Goal: Task Accomplishment & Management: Complete application form

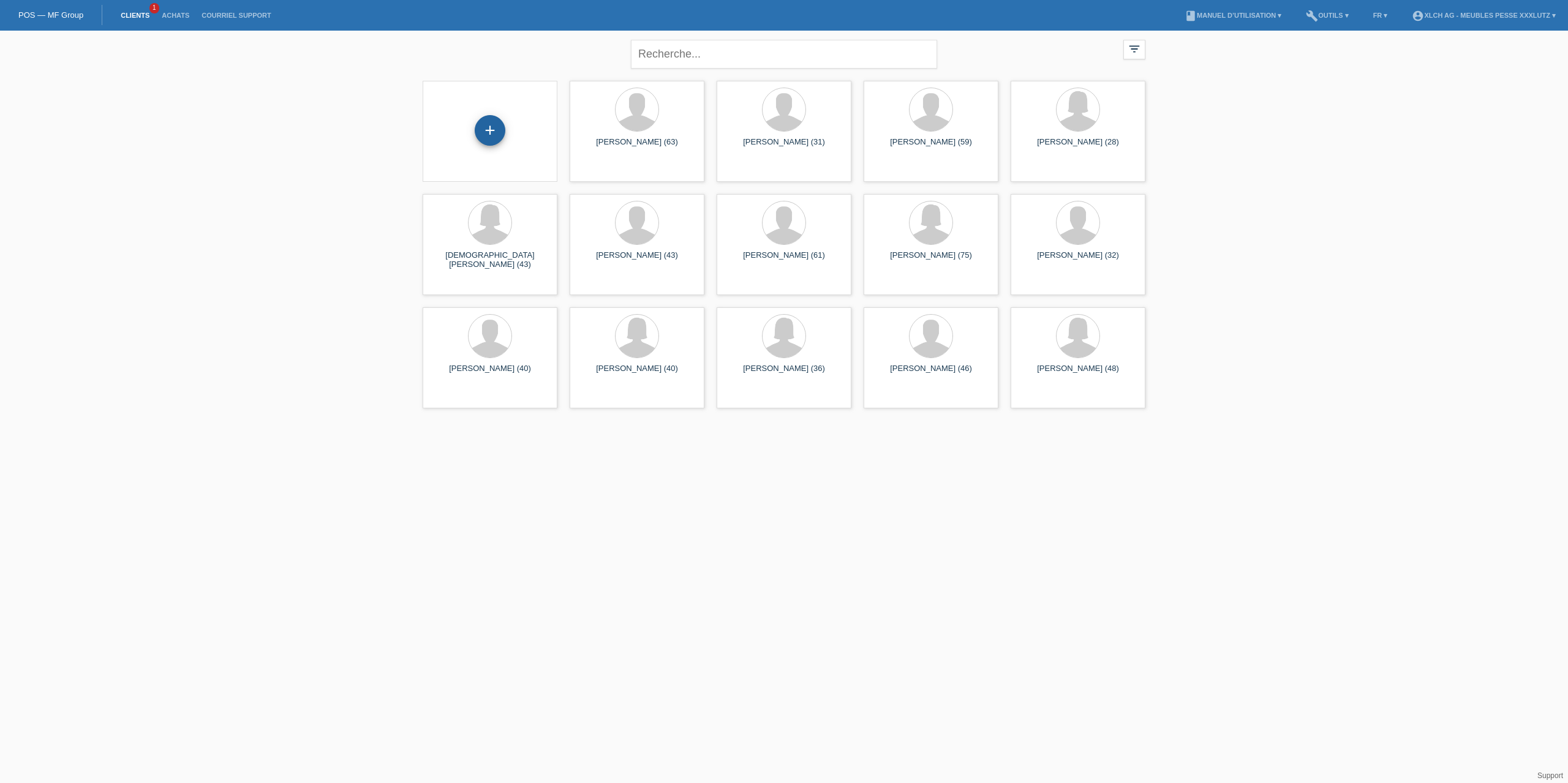
click at [495, 126] on div "+" at bounding box center [490, 131] width 31 height 31
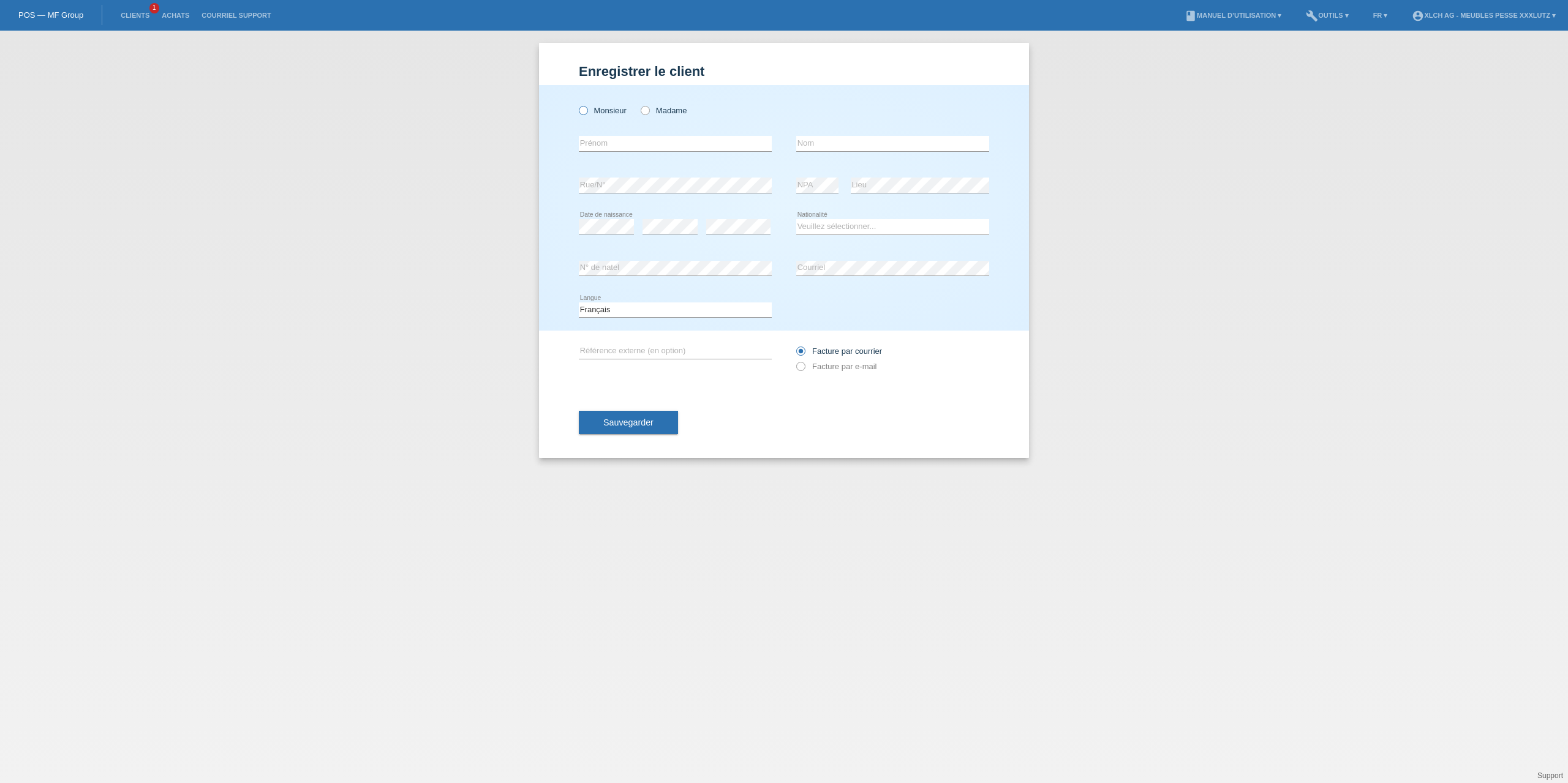
click at [599, 107] on label "Monsieur" at bounding box center [602, 111] width 48 height 9
click at [587, 107] on input "Monsieur" at bounding box center [582, 110] width 8 height 8
radio input "true"
click at [596, 141] on input "text" at bounding box center [675, 144] width 193 height 15
drag, startPoint x: 646, startPoint y: 143, endPoint x: 571, endPoint y: 132, distance: 75.8
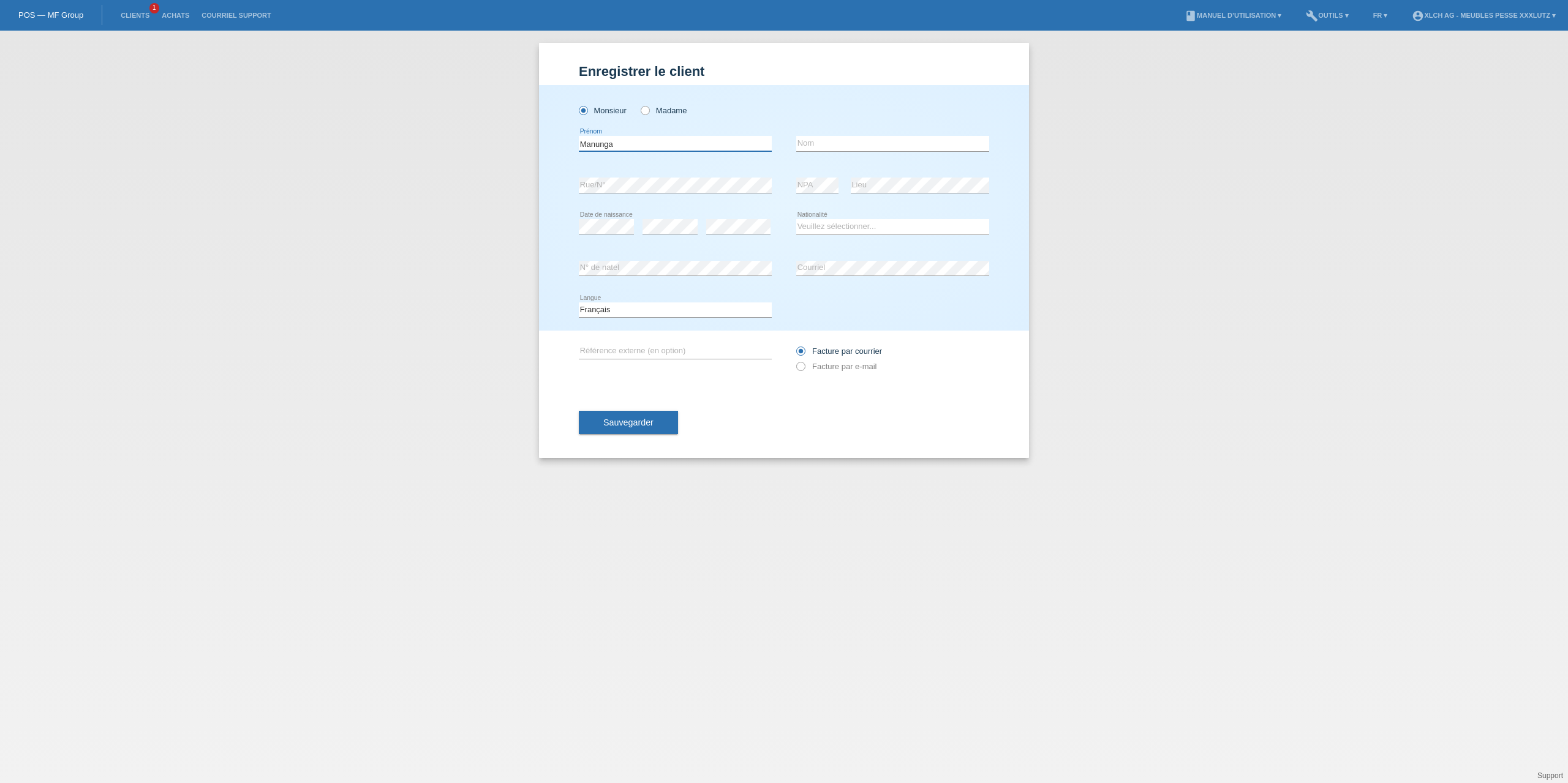
click at [571, 132] on div "Monsieur Madame Manunga error Prénom" at bounding box center [784, 208] width 490 height 245
type input "Nelson"
click at [872, 148] on input "text" at bounding box center [892, 144] width 193 height 15
type input "Manunga"
click at [834, 224] on select "Veuillez sélectionner... Suisse Allemagne Autriche Liechtenstein ------------ A…" at bounding box center [892, 226] width 193 height 15
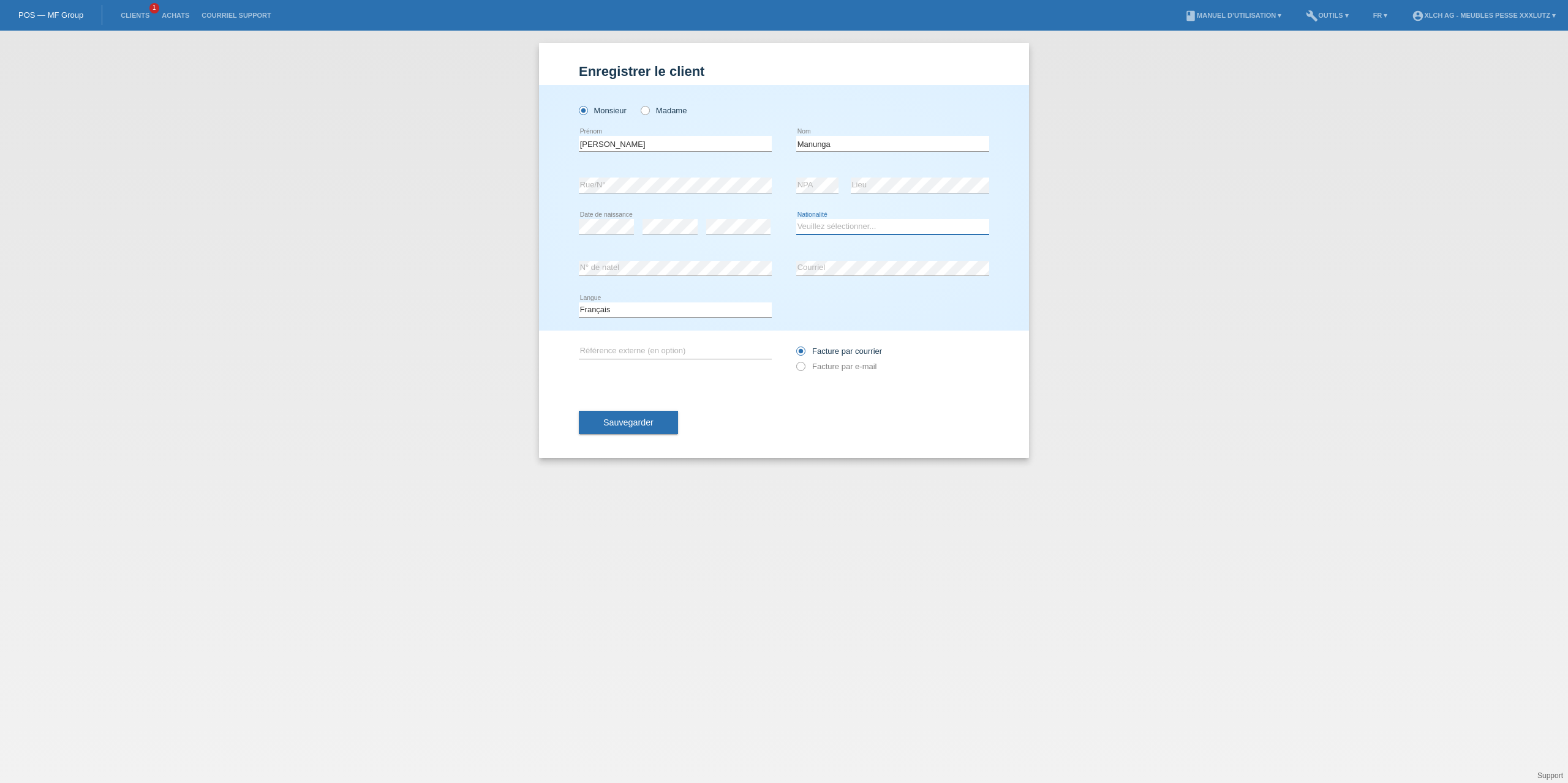
select select "CH"
click at [796, 219] on select "Veuillez sélectionner... Suisse Allemagne Autriche Liechtenstein ------------ A…" at bounding box center [892, 226] width 193 height 15
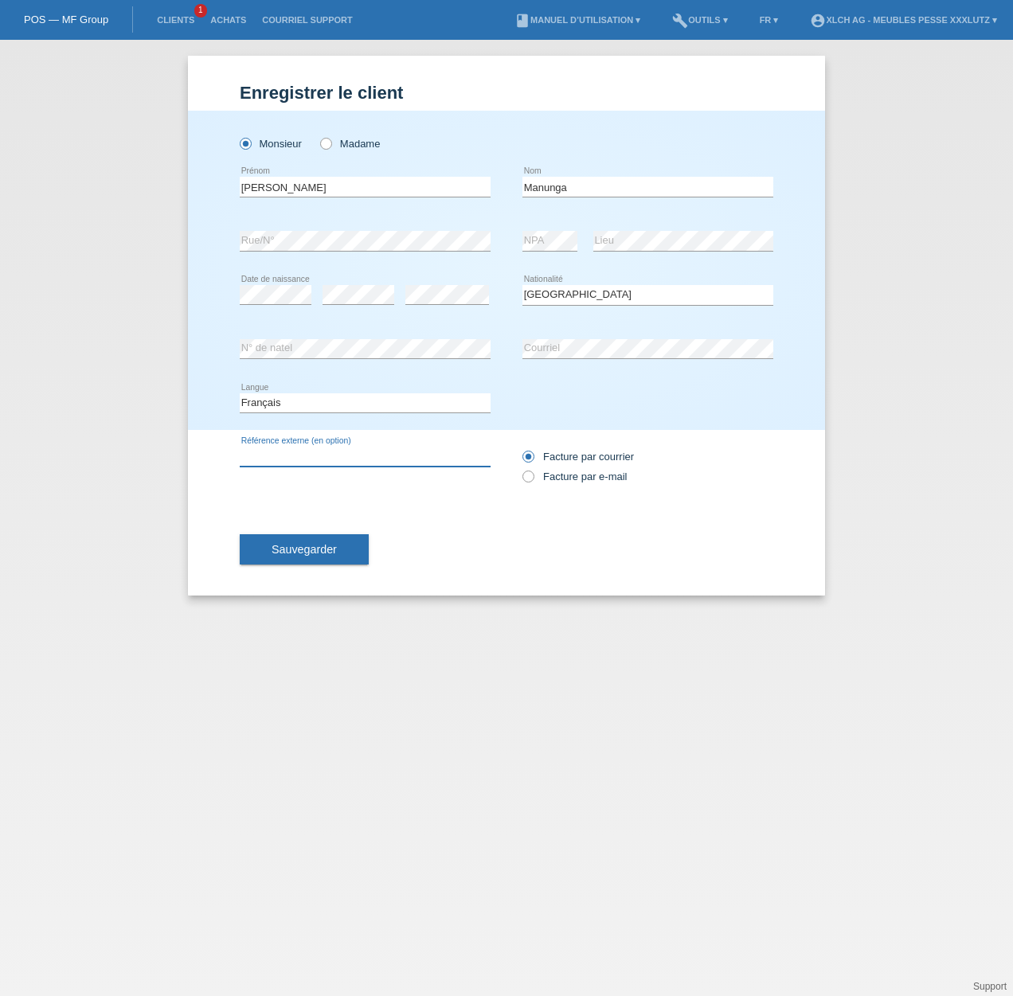
click at [315, 453] on input "text" at bounding box center [365, 457] width 251 height 20
click at [311, 556] on button "Sauvegarder" at bounding box center [304, 549] width 129 height 30
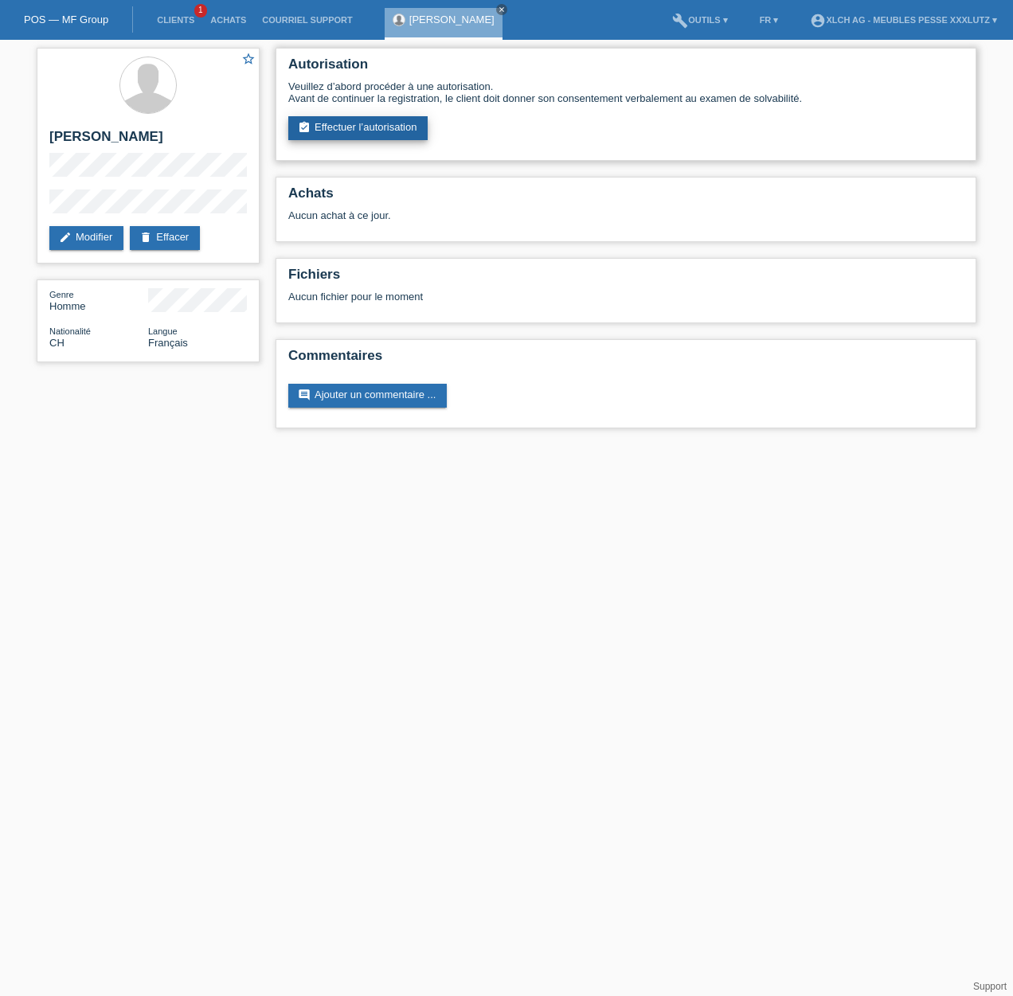
click at [377, 122] on link "assignment_turned_in Effectuer l’autorisation" at bounding box center [357, 128] width 139 height 24
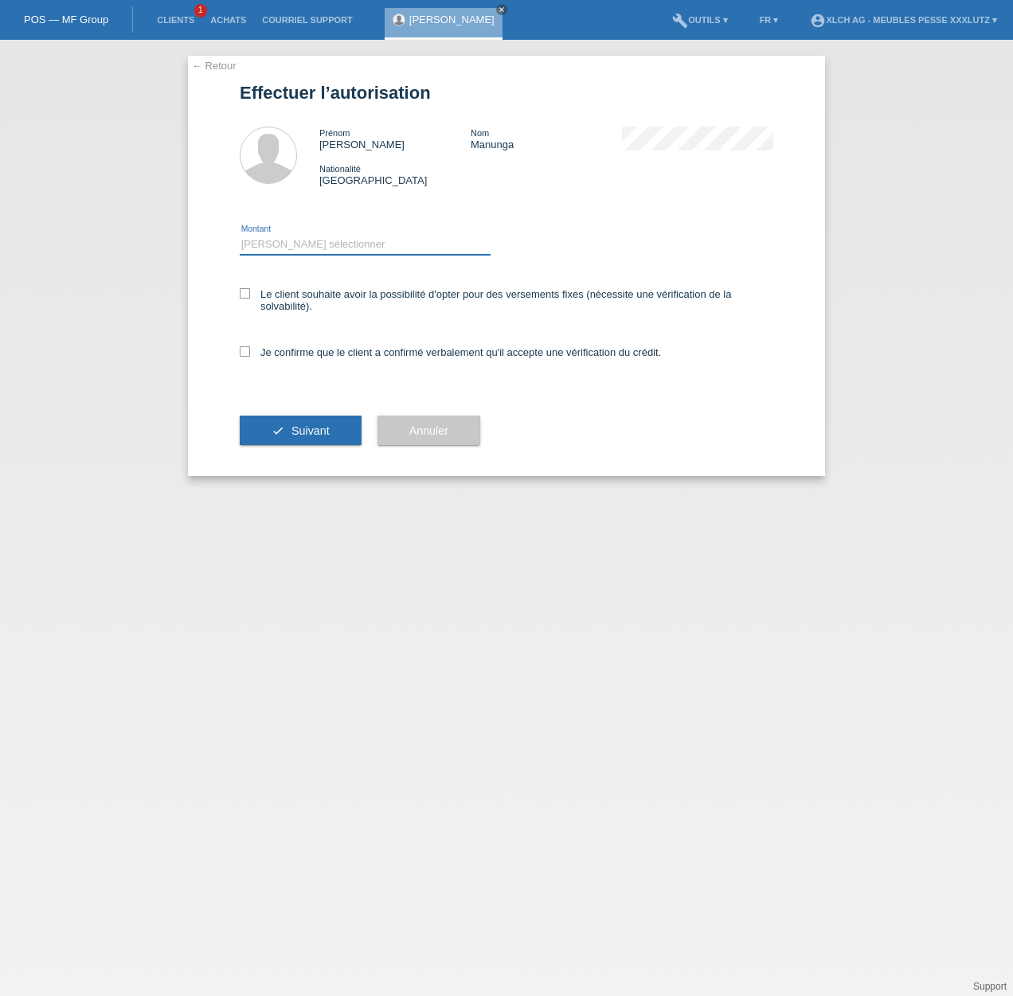
click at [299, 246] on select "Veuillez sélectionner CHF 1.00 - CHF 499.00 CHF 500.00 - CHF 1'999.00 CHF 2'000…" at bounding box center [365, 244] width 251 height 19
select select "3"
click at [240, 235] on select "Veuillez sélectionner CHF 1.00 - CHF 499.00 CHF 500.00 - CHF 1'999.00 CHF 2'000…" at bounding box center [365, 244] width 251 height 19
click at [326, 302] on label "Le client souhaite avoir la possibilité d'opter pour des versements fixes (néce…" at bounding box center [506, 300] width 533 height 24
click at [250, 299] on input "Le client souhaite avoir la possibilité d'opter pour des versements fixes (néce…" at bounding box center [245, 293] width 10 height 10
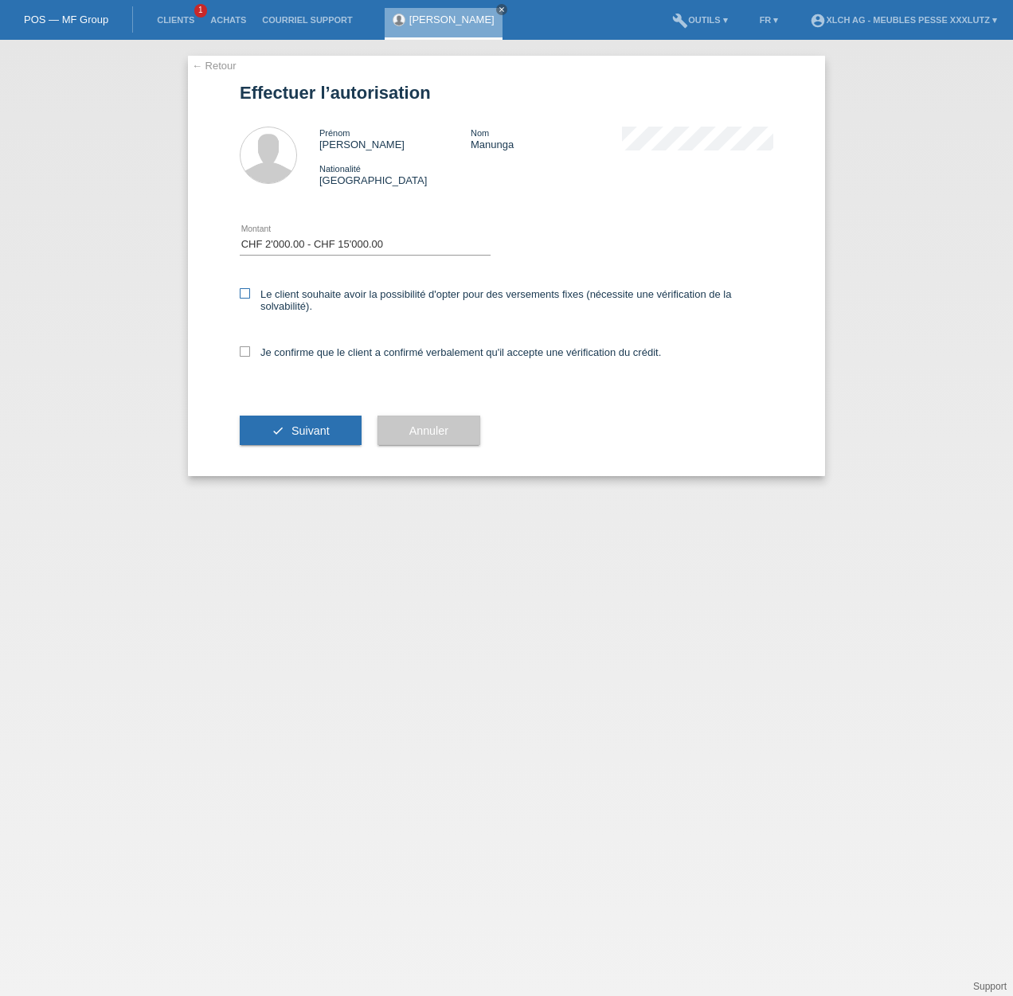
checkbox input "true"
click at [311, 360] on div "Je confirme que le client a confirmé verbalement qu'il accepte une vérification…" at bounding box center [506, 357] width 533 height 54
click at [315, 353] on label "Je confirme que le client a confirmé verbalement qu'il accepte une vérification…" at bounding box center [450, 352] width 421 height 12
click at [250, 353] on input "Je confirme que le client a confirmé verbalement qu'il accepte une vérification…" at bounding box center [245, 351] width 10 height 10
checkbox input "true"
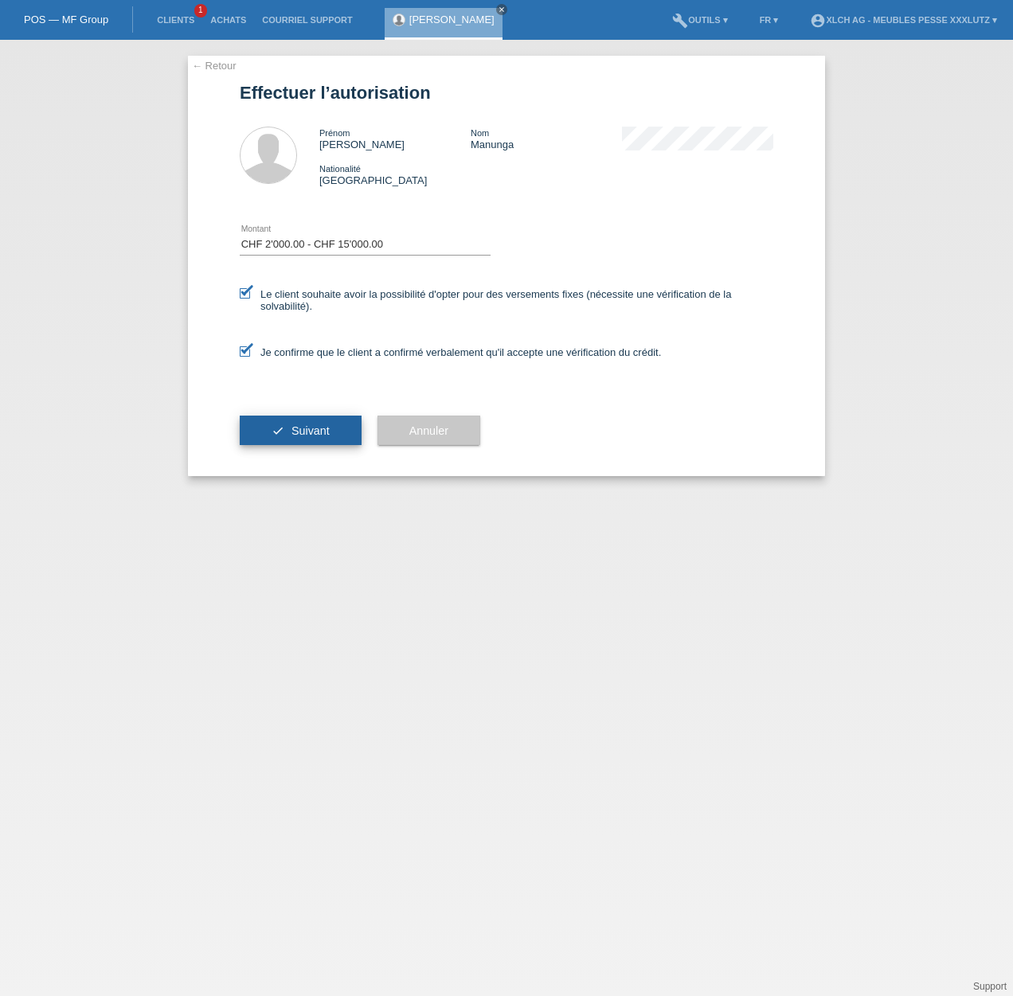
click at [306, 436] on span "Suivant" at bounding box center [310, 430] width 38 height 13
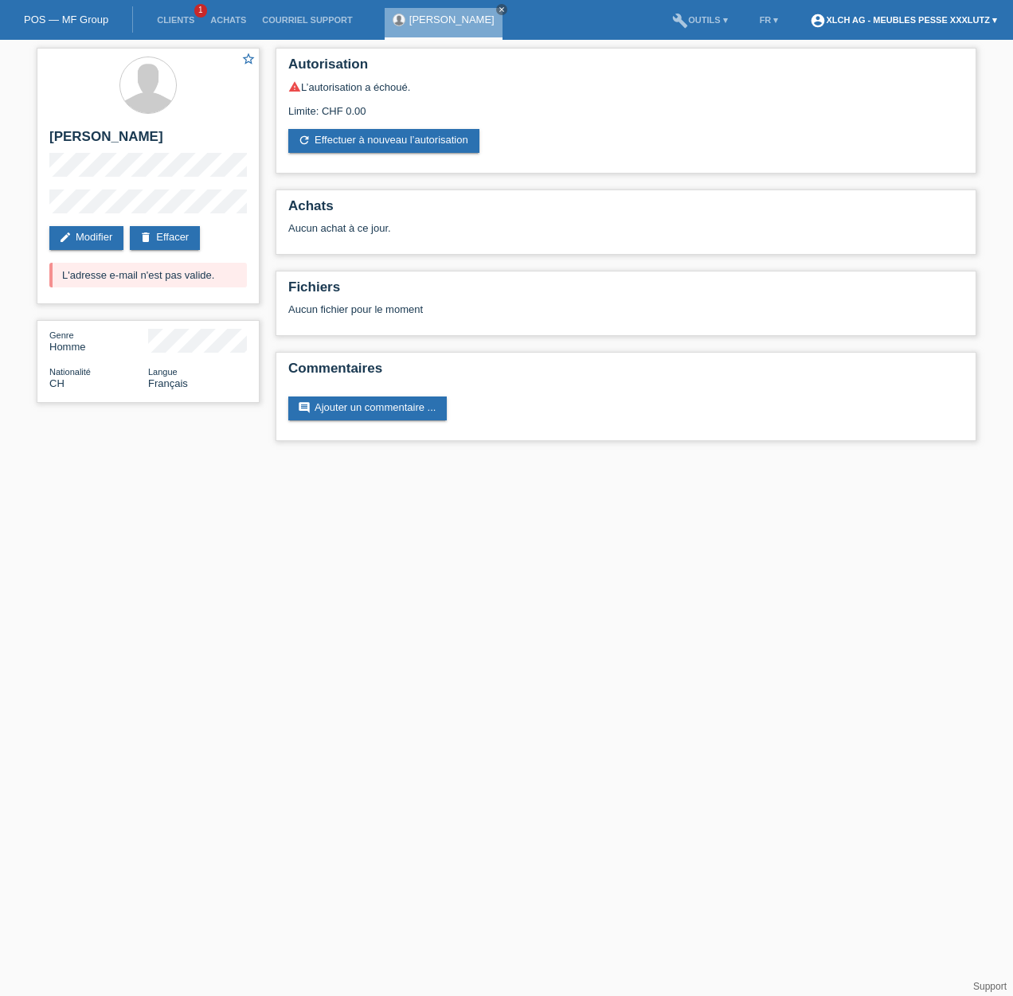
click at [916, 24] on link "account_circle XLCH AG - Meubles Pesse XXXLutz ▾" at bounding box center [903, 20] width 203 height 10
click at [686, 18] on link "build Outils ▾" at bounding box center [699, 20] width 71 height 10
click at [523, 22] on nav "POS — MF Group Clients 1 Achats Courriel Support Nelson Manunga close menu" at bounding box center [506, 20] width 1013 height 40
click at [416, 143] on link "refresh Effectuer à nouveau l’autorisation" at bounding box center [383, 141] width 191 height 24
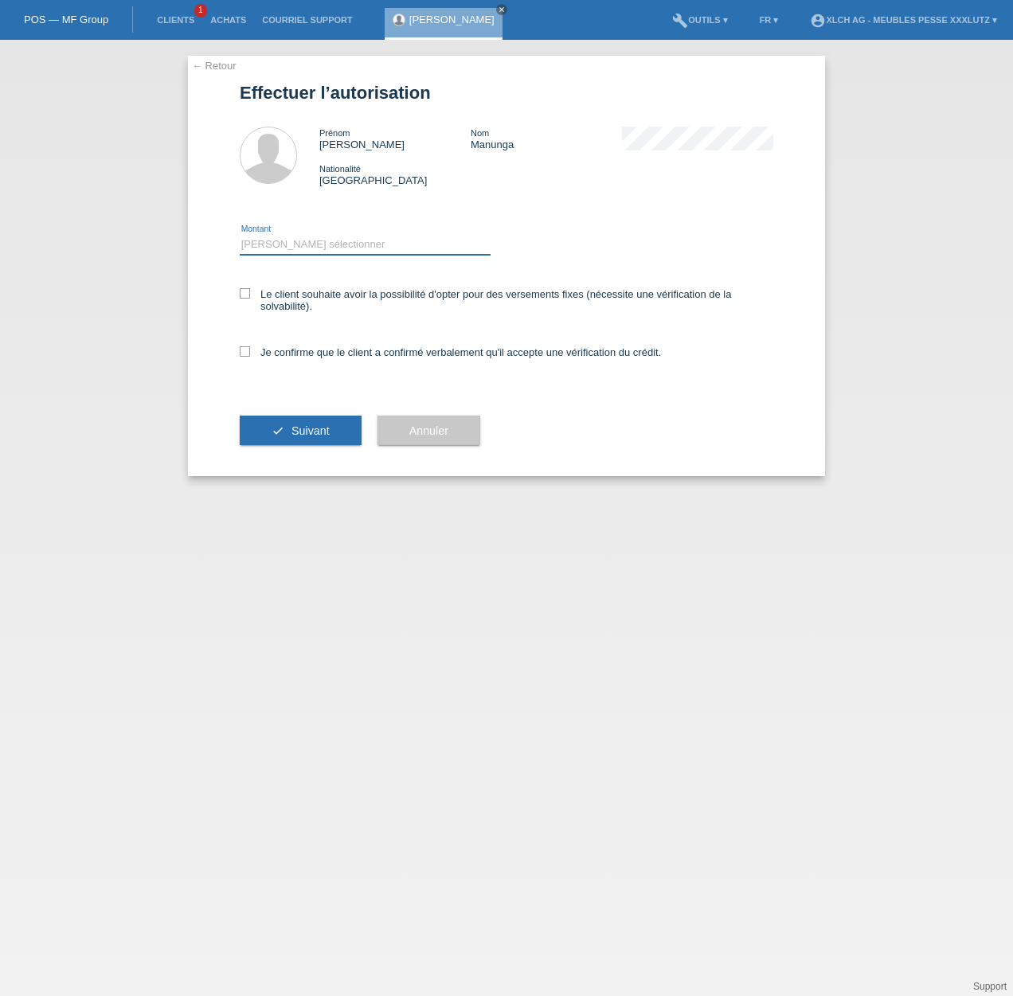
click at [291, 242] on select "Veuillez sélectionner CHF 1.00 - CHF 499.00 CHF 500.00 - CHF 1'999.00 CHF 2'000…" at bounding box center [365, 244] width 251 height 19
select select "3"
click at [240, 235] on select "Veuillez sélectionner CHF 1.00 - CHF 499.00 CHF 500.00 - CHF 1'999.00 CHF 2'000…" at bounding box center [365, 244] width 251 height 19
click at [295, 299] on label "Le client souhaite avoir la possibilité d'opter pour des versements fixes (néce…" at bounding box center [506, 300] width 533 height 24
click at [250, 299] on input "Le client souhaite avoir la possibilité d'opter pour des versements fixes (néce…" at bounding box center [245, 293] width 10 height 10
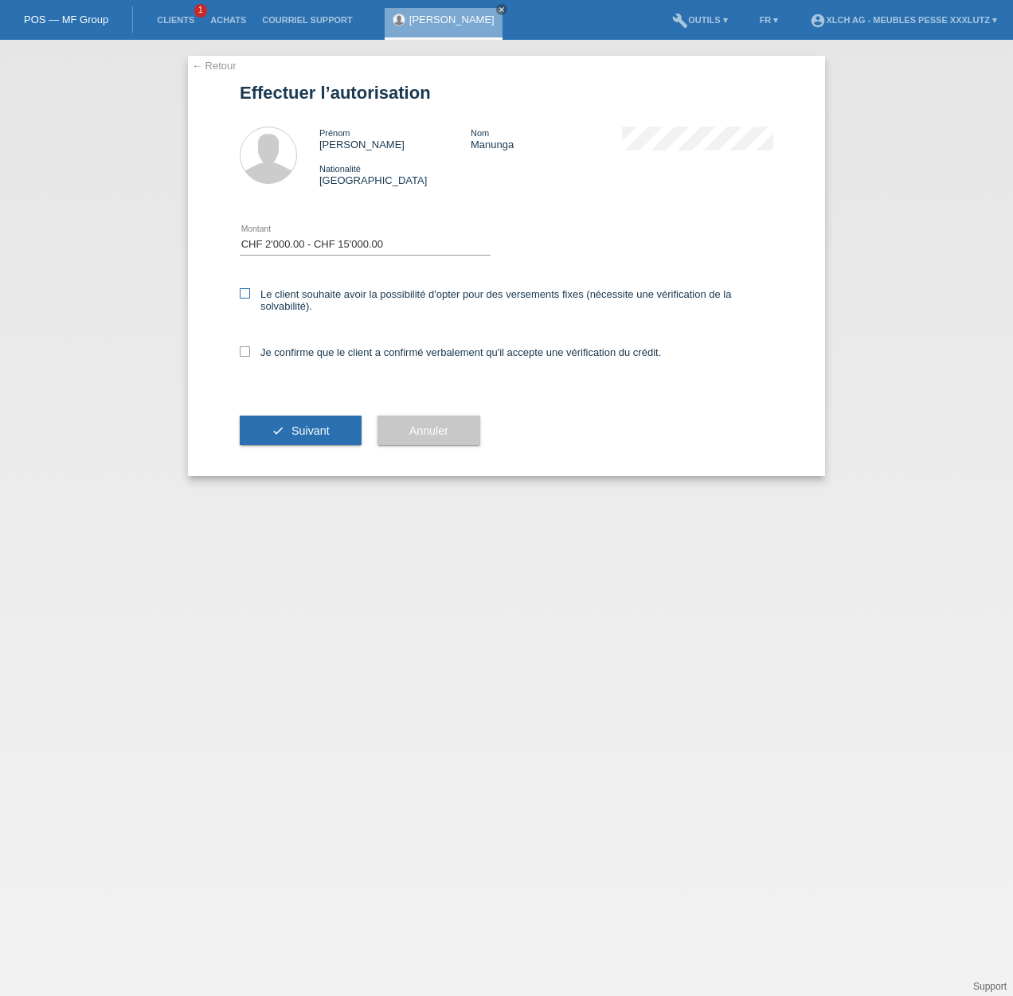
checkbox input "true"
click at [289, 355] on label "Je confirme que le client a confirmé verbalement qu'il accepte une vérification…" at bounding box center [450, 352] width 421 height 12
click at [250, 355] on input "Je confirme que le client a confirmé verbalement qu'il accepte une vérification…" at bounding box center [245, 351] width 10 height 10
checkbox input "true"
click at [305, 424] on button "check Suivant" at bounding box center [301, 431] width 122 height 30
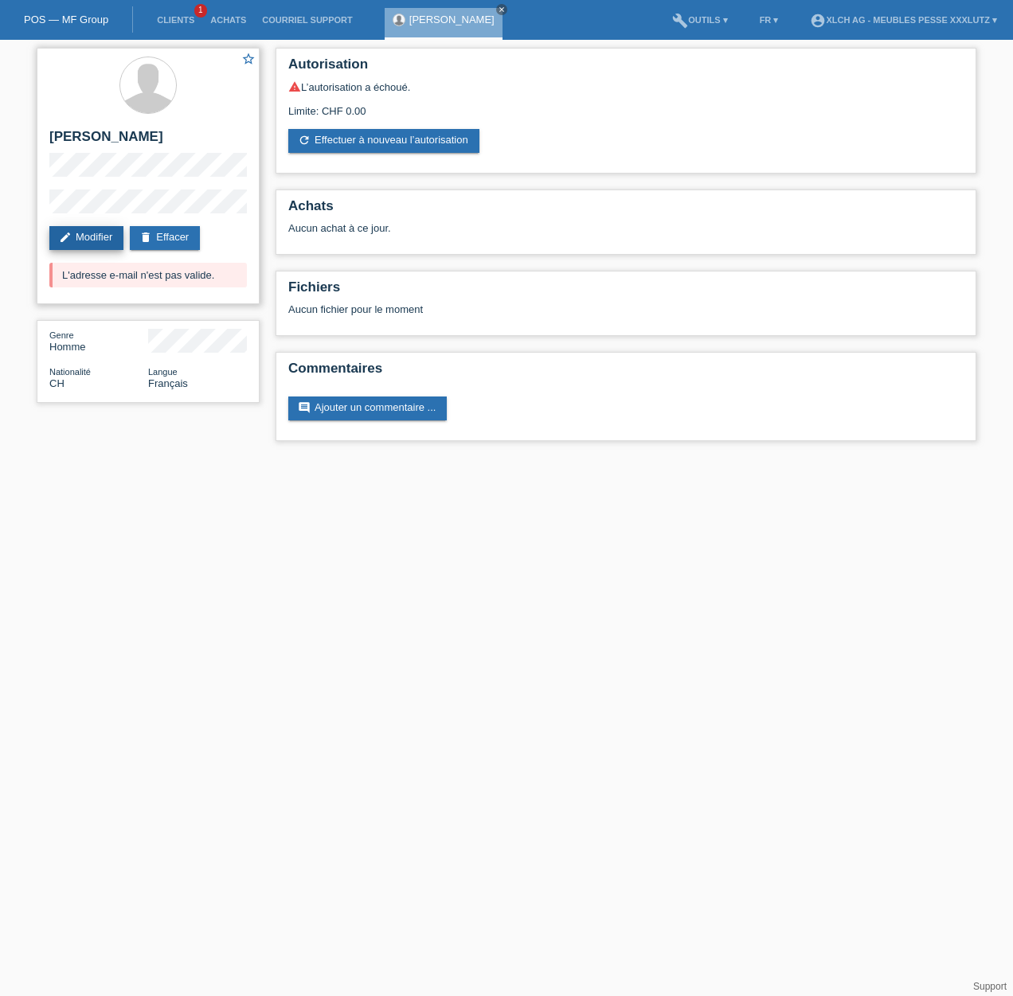
click at [88, 236] on link "edit Modifier" at bounding box center [86, 238] width 74 height 24
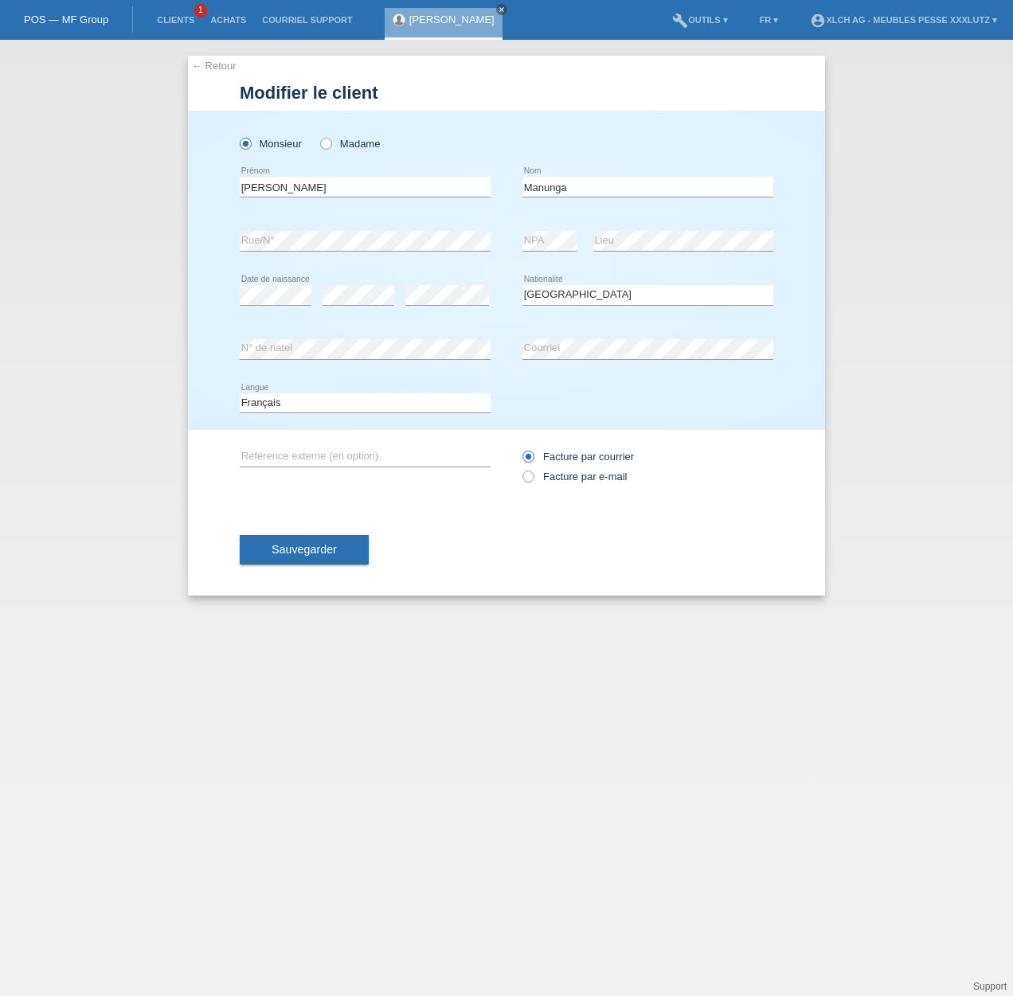
select select "CH"
click at [287, 554] on span "Sauvegarder" at bounding box center [303, 549] width 65 height 13
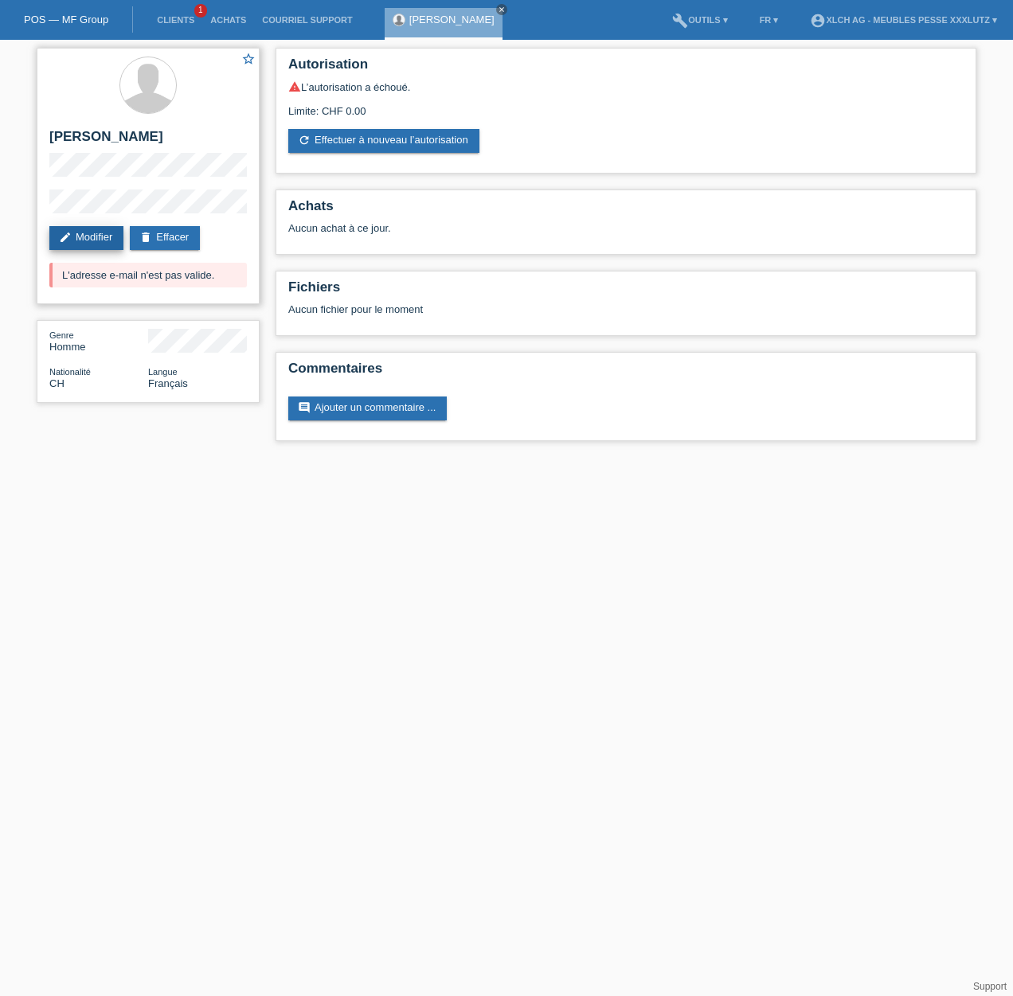
click at [91, 236] on link "edit Modifier" at bounding box center [86, 238] width 74 height 24
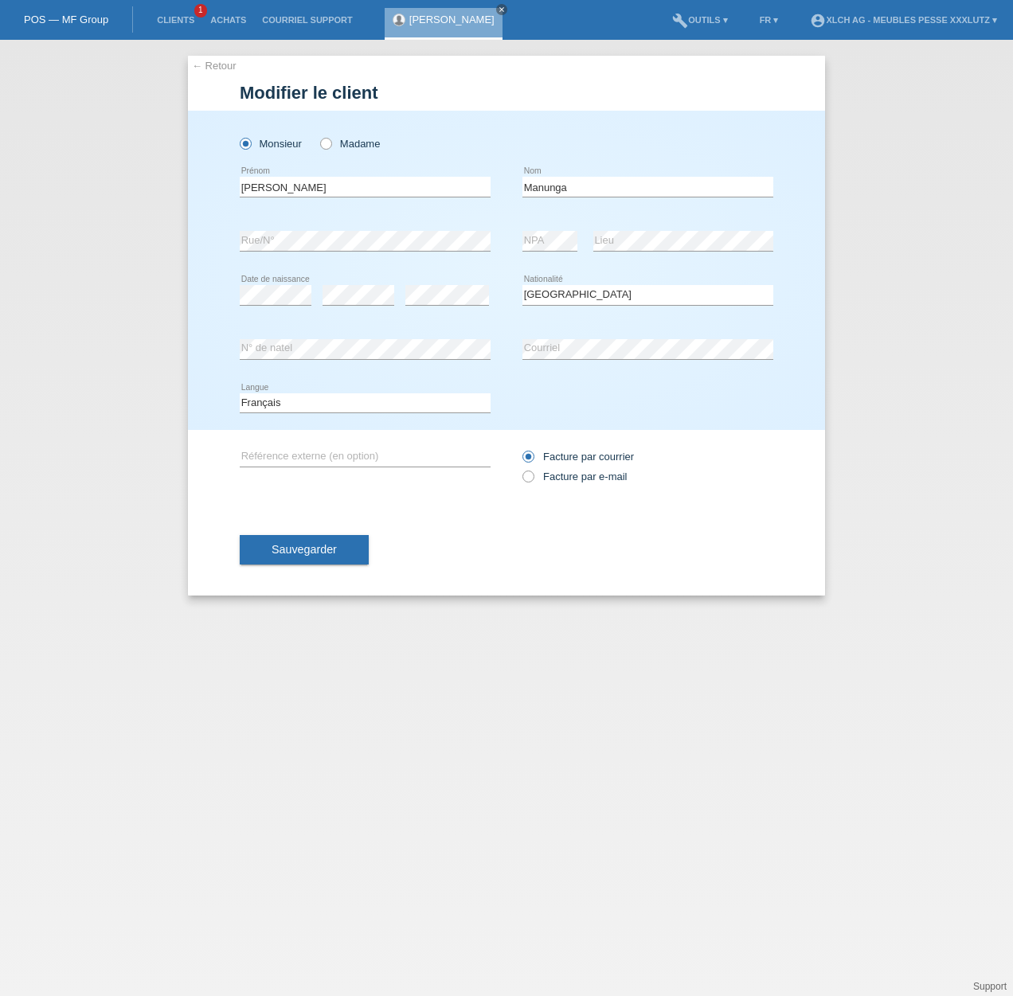
select select "CH"
drag, startPoint x: 361, startPoint y: 174, endPoint x: 350, endPoint y: 175, distance: 12.0
click at [358, 175] on div "Nelson error Prénom" at bounding box center [365, 187] width 251 height 54
click at [341, 189] on input "Nelson" at bounding box center [365, 187] width 251 height 20
drag, startPoint x: 326, startPoint y: 185, endPoint x: 228, endPoint y: 174, distance: 98.6
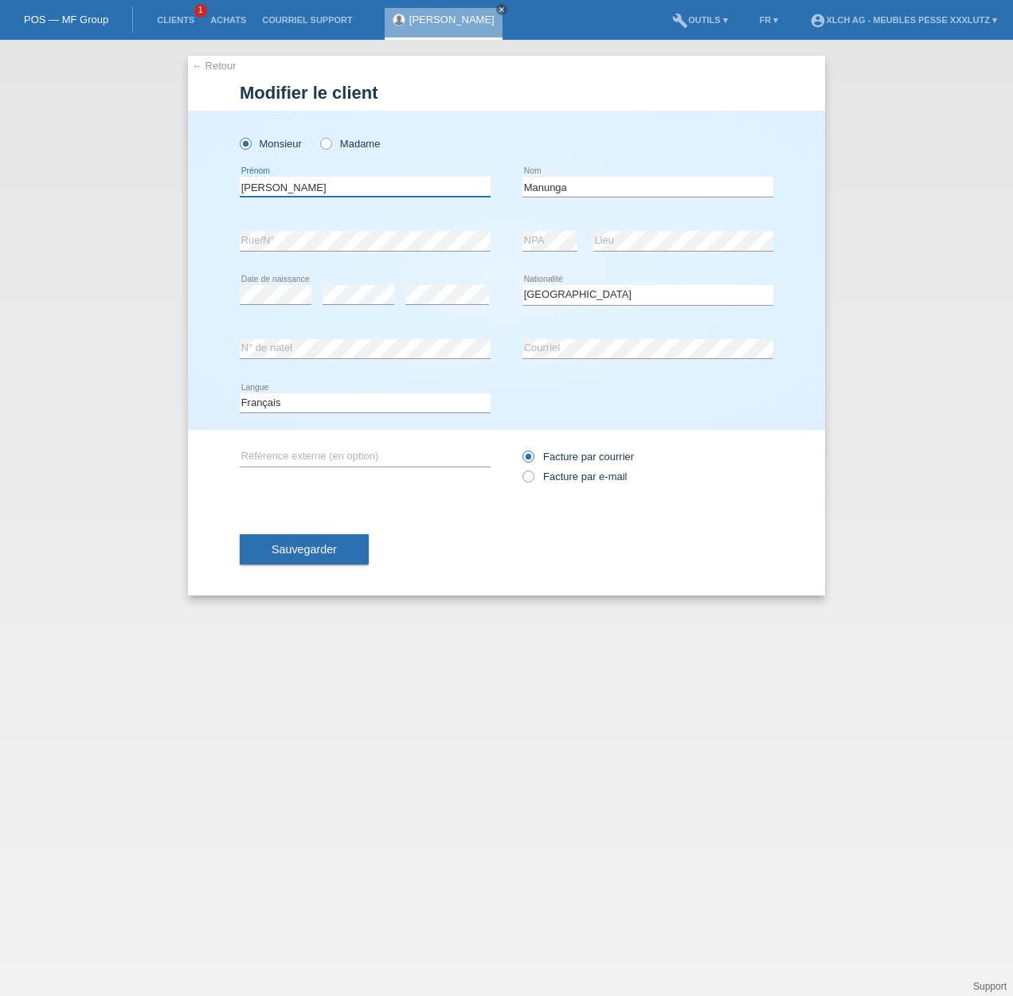
click at [228, 174] on div "Monsieur Madame Nelson error Prénom" at bounding box center [506, 270] width 637 height 319
type input "[PERSON_NAME]"
click at [334, 135] on div "Monsieur Madame" at bounding box center [365, 143] width 251 height 33
click at [340, 140] on label "Madame" at bounding box center [350, 144] width 60 height 12
click at [330, 140] on input "Madame" at bounding box center [325, 143] width 10 height 10
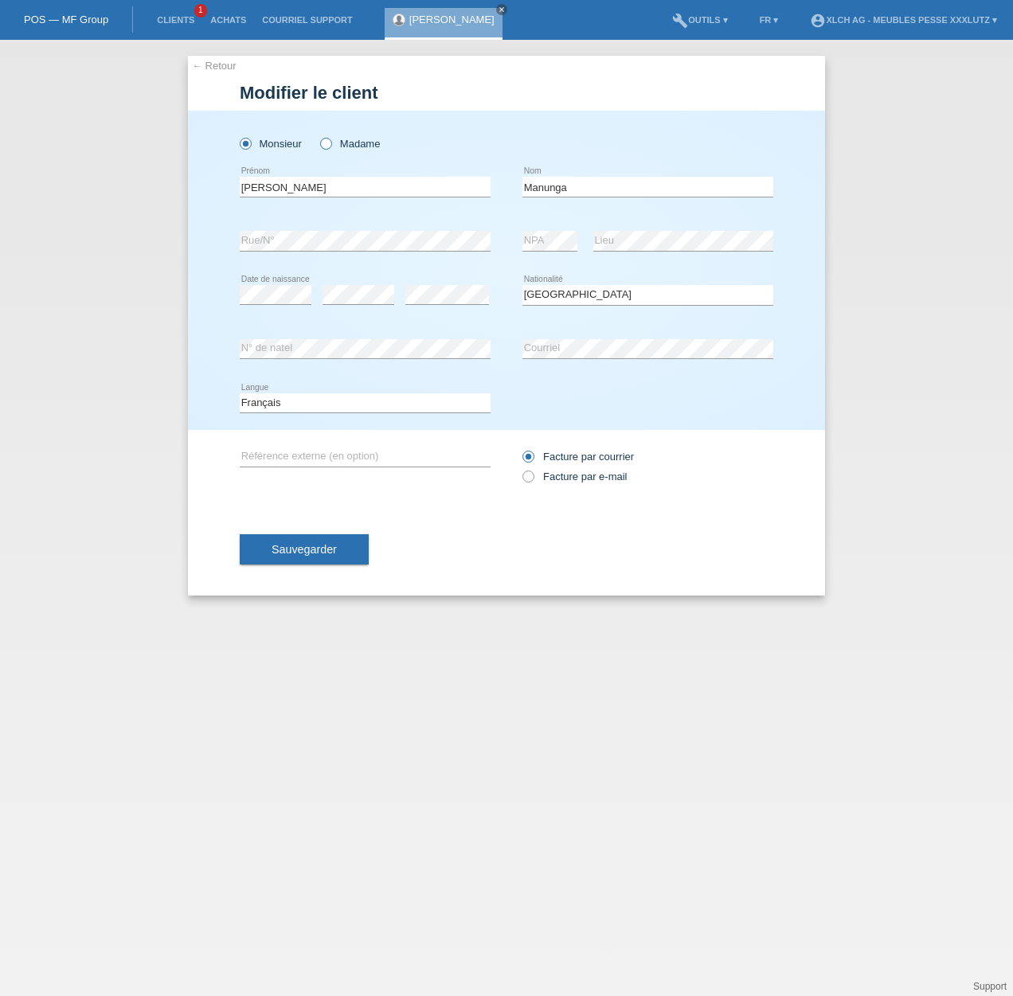
radio input "true"
click at [598, 291] on select "Veuillez sélectionner... Suisse Allemagne Autriche Liechtenstein ------------ A…" at bounding box center [647, 294] width 251 height 19
select select "RO"
click at [522, 285] on select "Veuillez sélectionner... Suisse Allemagne Autriche Liechtenstein ------------ A…" at bounding box center [647, 294] width 251 height 19
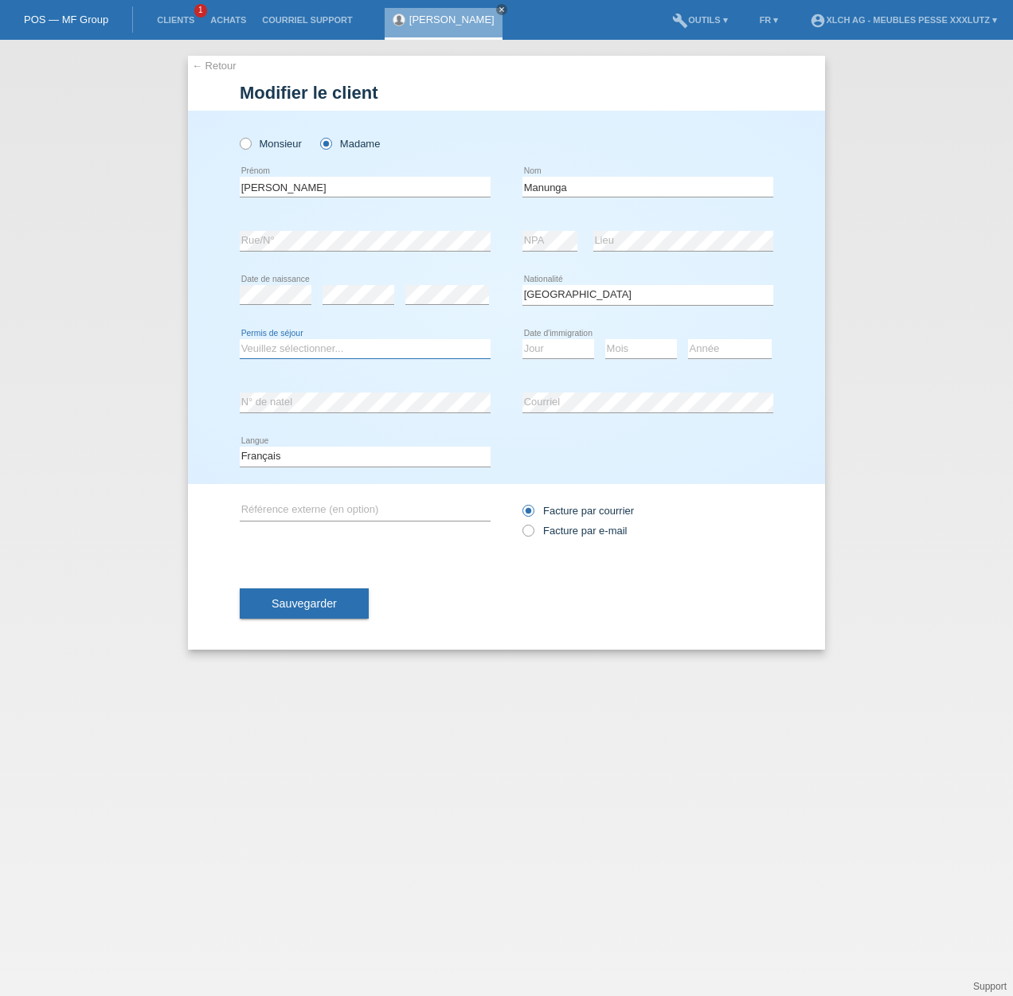
click at [311, 346] on select "Veuillez sélectionner... C B B - Statut de réfugié Autre" at bounding box center [365, 348] width 251 height 19
select select "C"
click at [240, 339] on select "Veuillez sélectionner... C B B - Statut de réfugié Autre" at bounding box center [365, 348] width 251 height 19
click at [556, 351] on select "Jour 01 02 03 04 05 06 07 08 09 10 11" at bounding box center [558, 348] width 72 height 19
select select "15"
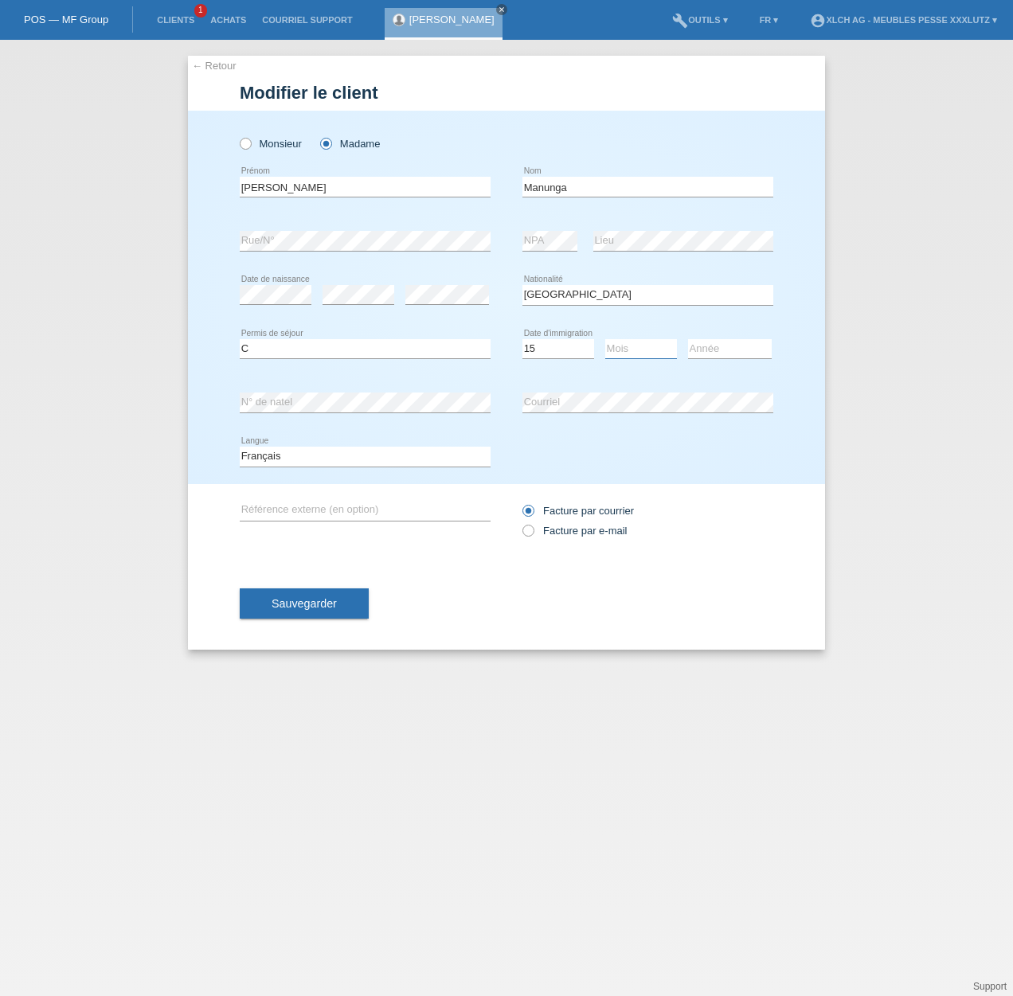
click at [633, 352] on select "Mois 01 02 03 04 05 06 07 08 09 10 11" at bounding box center [641, 348] width 72 height 19
select select "05"
click at [739, 348] on select "Année 2025 2024 2023 2022 2021 2020 2019 2018 2017 2016 2015 2014 2013 2012 201…" at bounding box center [730, 348] width 84 height 19
select select "1998"
click at [746, 325] on div "Année 2025 2024 2023 2022 2021 2020 2019 2018 2017" at bounding box center [730, 349] width 84 height 54
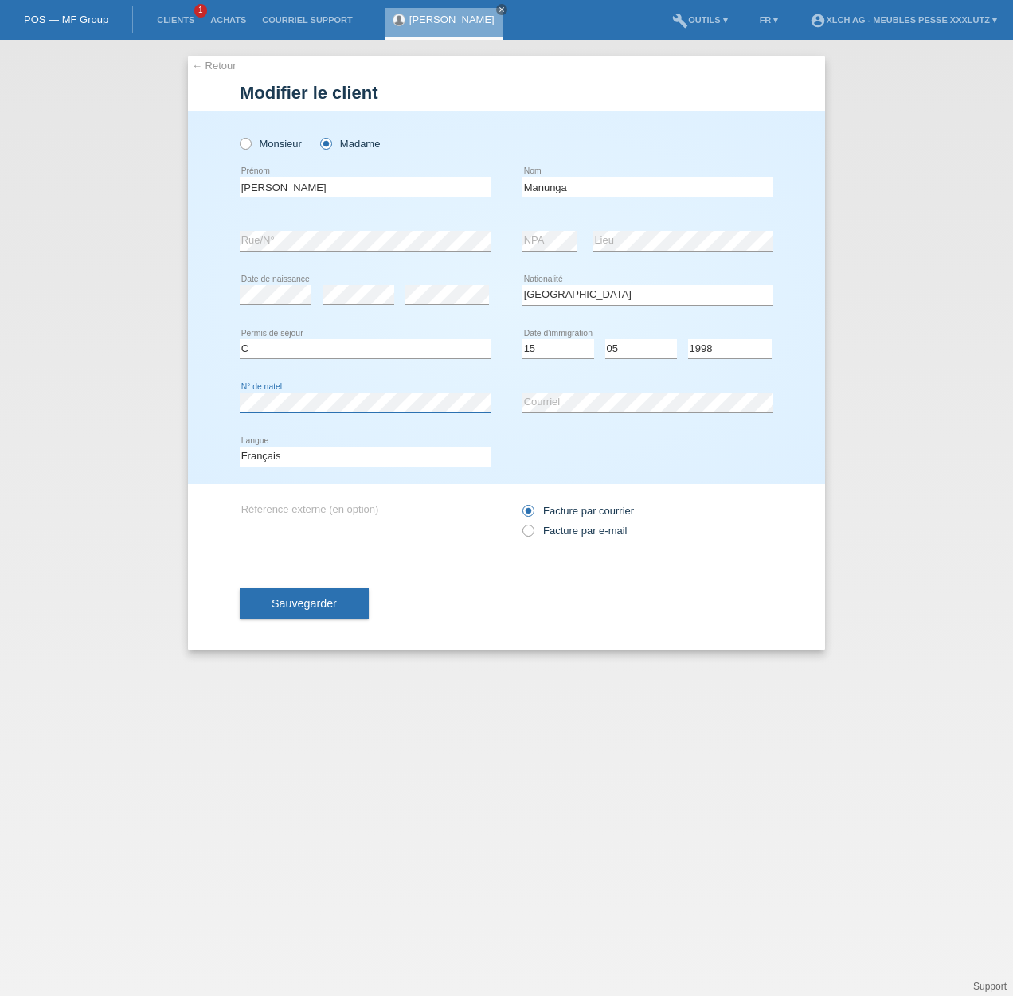
click at [231, 391] on div "Monsieur Madame Paula error Prénom C" at bounding box center [506, 297] width 637 height 373
click at [636, 420] on div "error Courriel" at bounding box center [647, 403] width 251 height 54
click at [493, 393] on div "error N° de natel error Courriel" at bounding box center [506, 403] width 533 height 54
click at [416, 382] on div "error N° de natel error Courriel" at bounding box center [506, 403] width 533 height 54
click at [326, 464] on select "Deutsch Français Italiano English" at bounding box center [365, 456] width 251 height 19
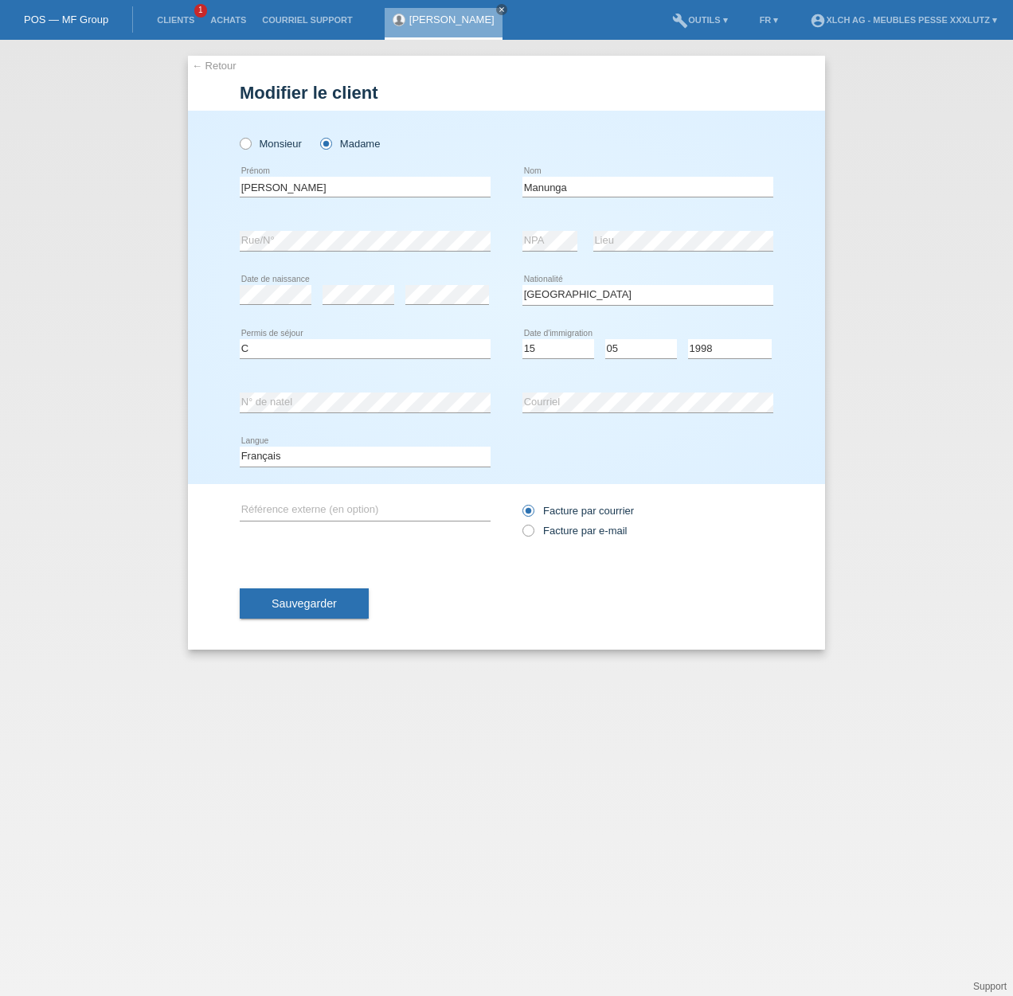
click at [607, 472] on div "Deutsch Français Italiano English error Langue" at bounding box center [506, 457] width 533 height 54
click at [336, 589] on button "Sauvegarder" at bounding box center [304, 603] width 129 height 30
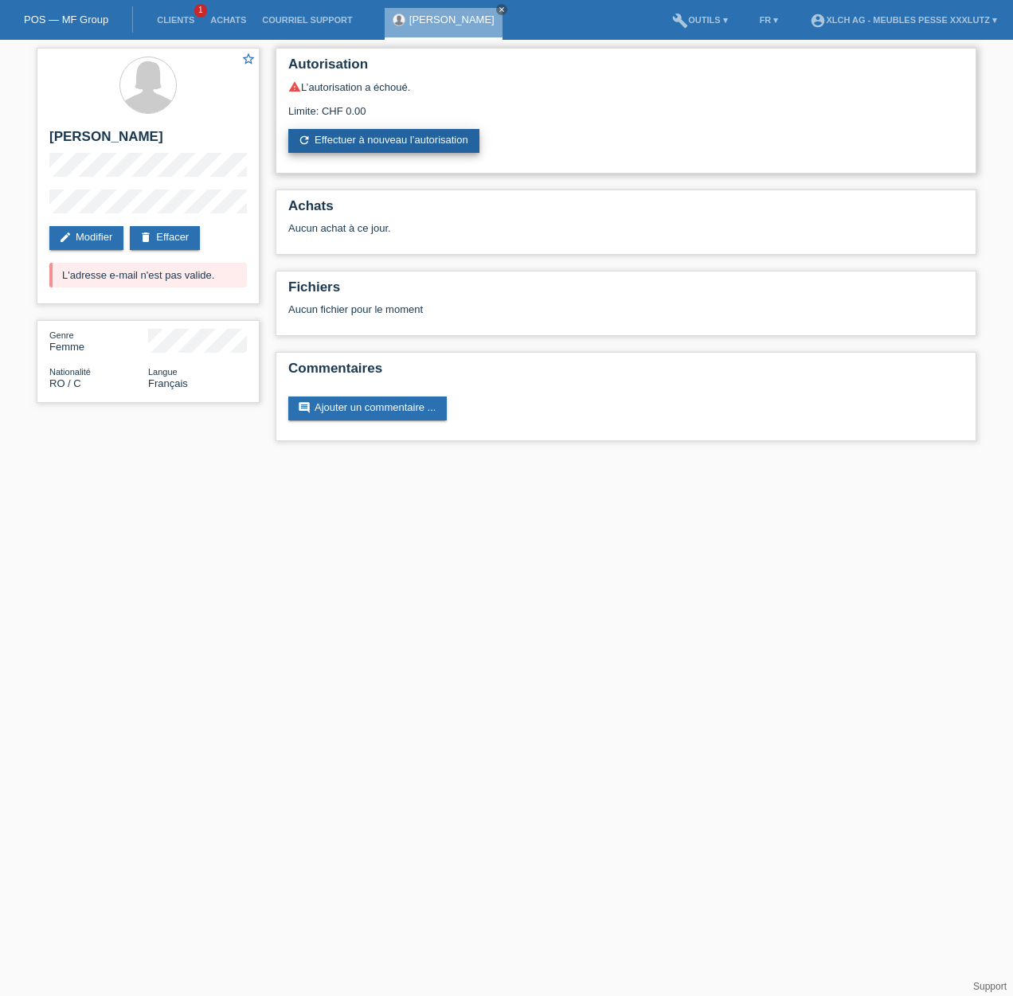
click at [374, 146] on link "refresh Effectuer à nouveau l’autorisation" at bounding box center [383, 141] width 191 height 24
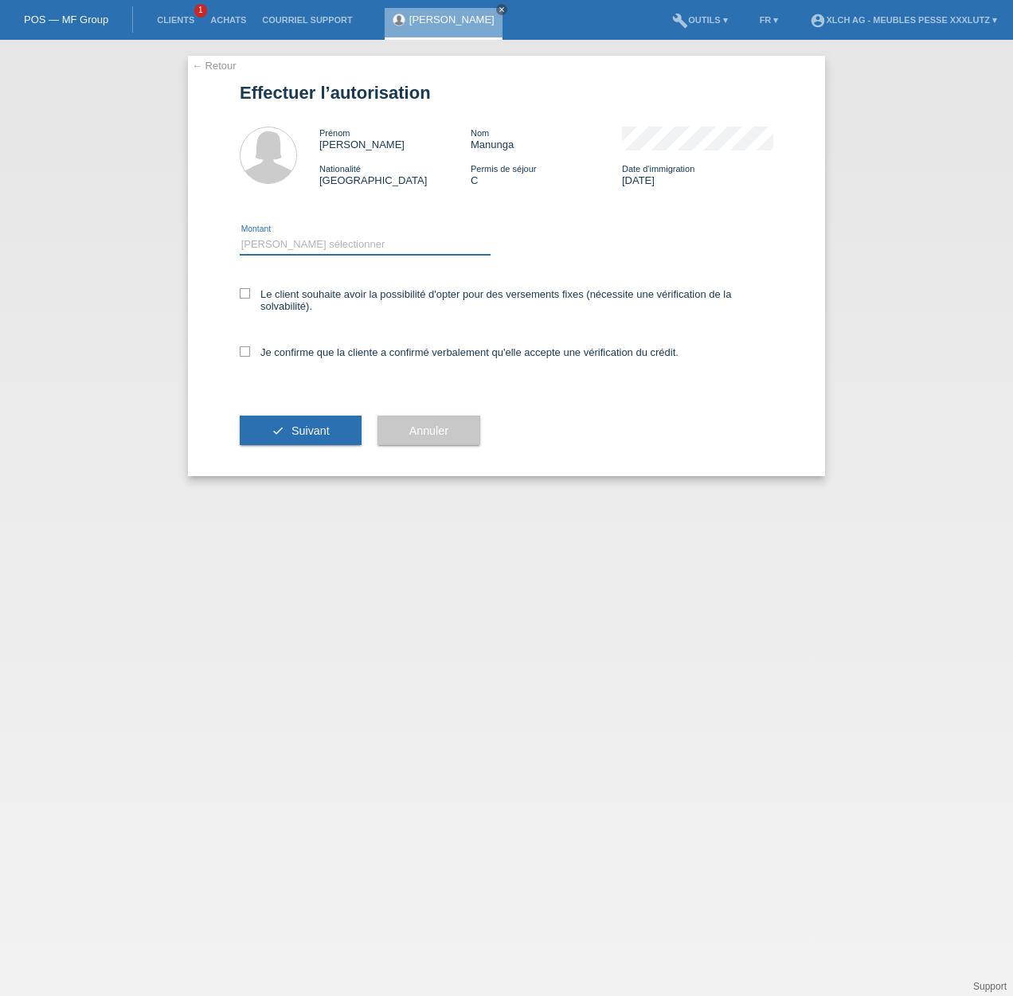
click at [287, 247] on select "Veuillez sélectionner CHF 1.00 - CHF 499.00 CHF 500.00 - CHF 1'999.00 CHF 2'000…" at bounding box center [365, 244] width 251 height 19
select select "3"
click at [240, 235] on select "Veuillez sélectionner CHF 1.00 - CHF 499.00 CHF 500.00 - CHF 1'999.00 CHF 2'000…" at bounding box center [365, 244] width 251 height 19
click at [299, 289] on label "Le client souhaite avoir la possibilité d'opter pour des versements fixes (néce…" at bounding box center [506, 300] width 533 height 24
click at [250, 289] on input "Le client souhaite avoir la possibilité d'opter pour des versements fixes (néce…" at bounding box center [245, 293] width 10 height 10
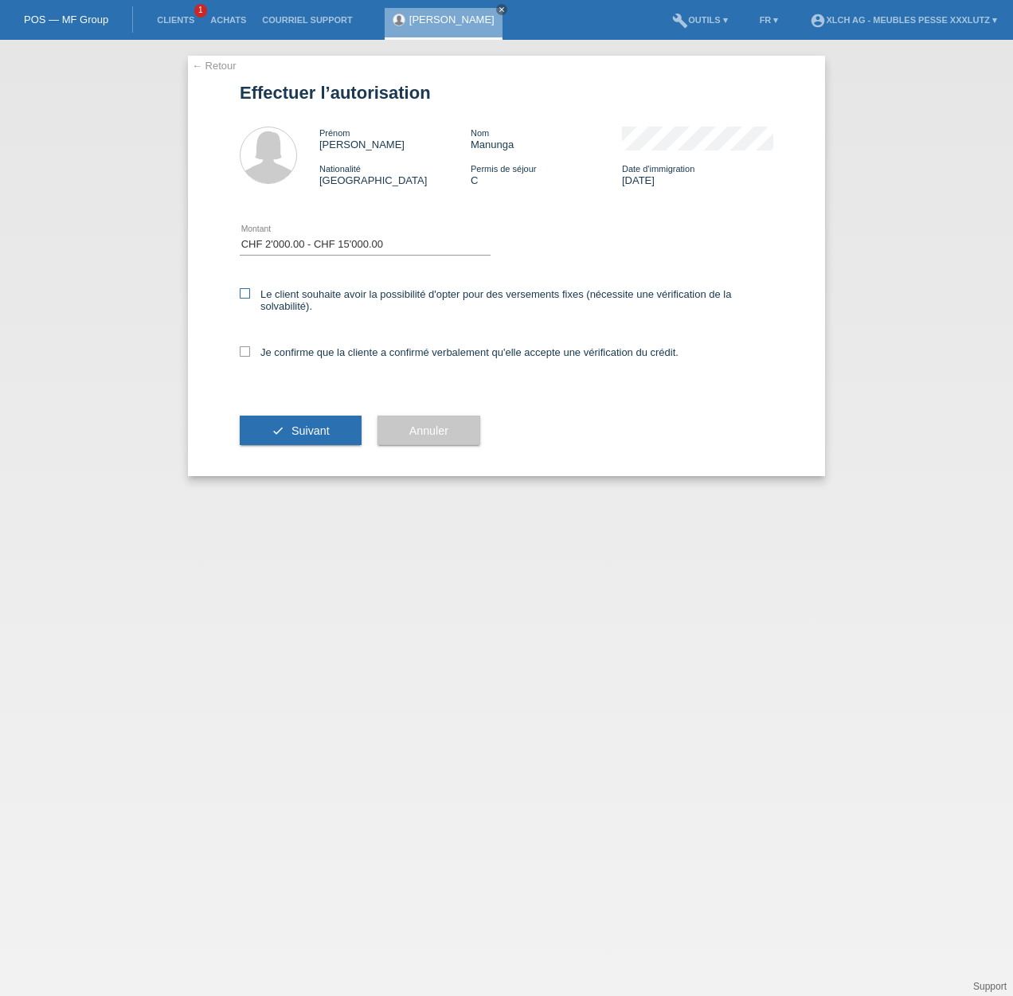
checkbox input "true"
click at [321, 365] on div "Je confirme que la cliente a confirmé verbalement qu'elle accepte une vérificat…" at bounding box center [506, 357] width 533 height 54
click at [338, 354] on label "Je confirme que la cliente a confirmé verbalement qu'elle accepte une vérificat…" at bounding box center [459, 352] width 439 height 12
click at [317, 360] on div "Je confirme que la cliente a confirmé verbalement qu'elle accepte une vérificat…" at bounding box center [506, 357] width 533 height 54
click at [331, 354] on label "Je confirme que la cliente a confirmé verbalement qu'elle accepte une vérificat…" at bounding box center [459, 352] width 439 height 12
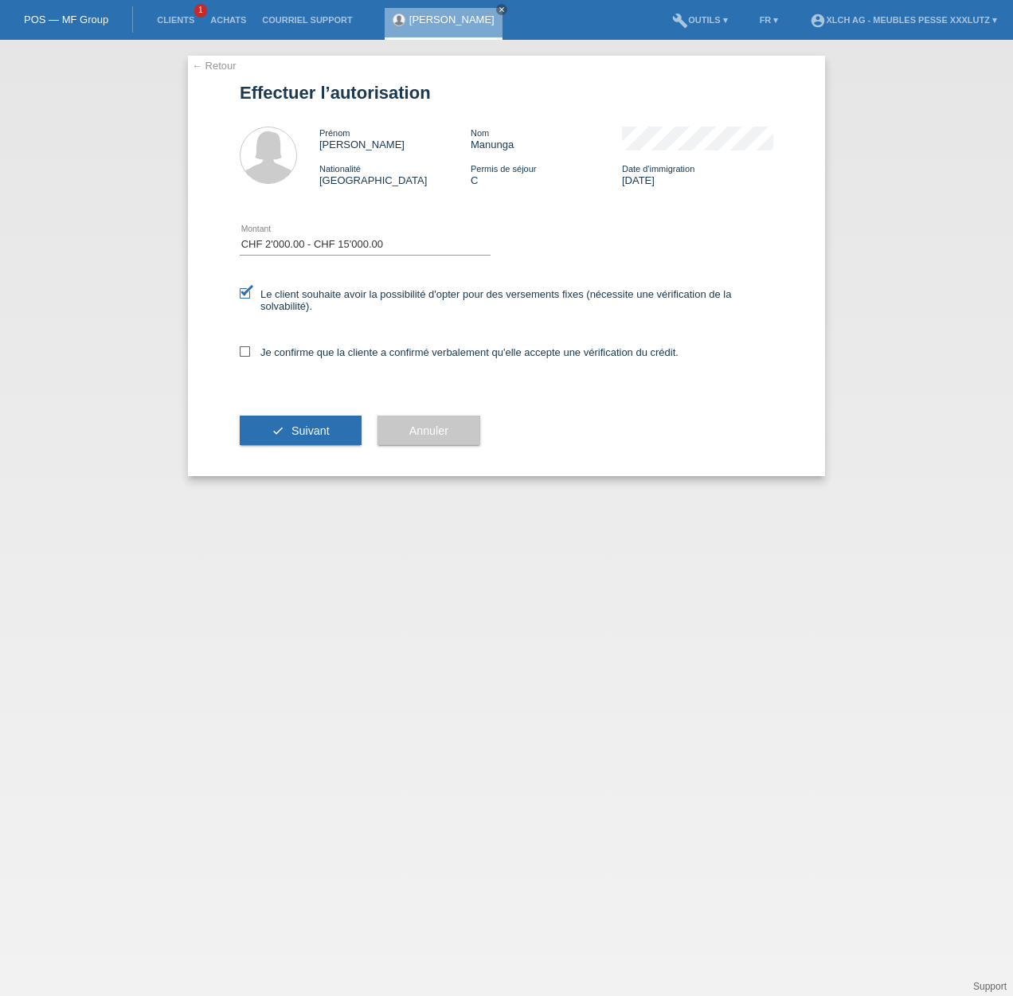
click at [292, 352] on label "Je confirme que la cliente a confirmé verbalement qu'elle accepte une vérificat…" at bounding box center [459, 352] width 439 height 12
click at [250, 352] on input "Je confirme que la cliente a confirmé verbalement qu'elle accepte une vérificat…" at bounding box center [245, 351] width 10 height 10
checkbox input "true"
click at [281, 432] on button "check Suivant" at bounding box center [301, 431] width 122 height 30
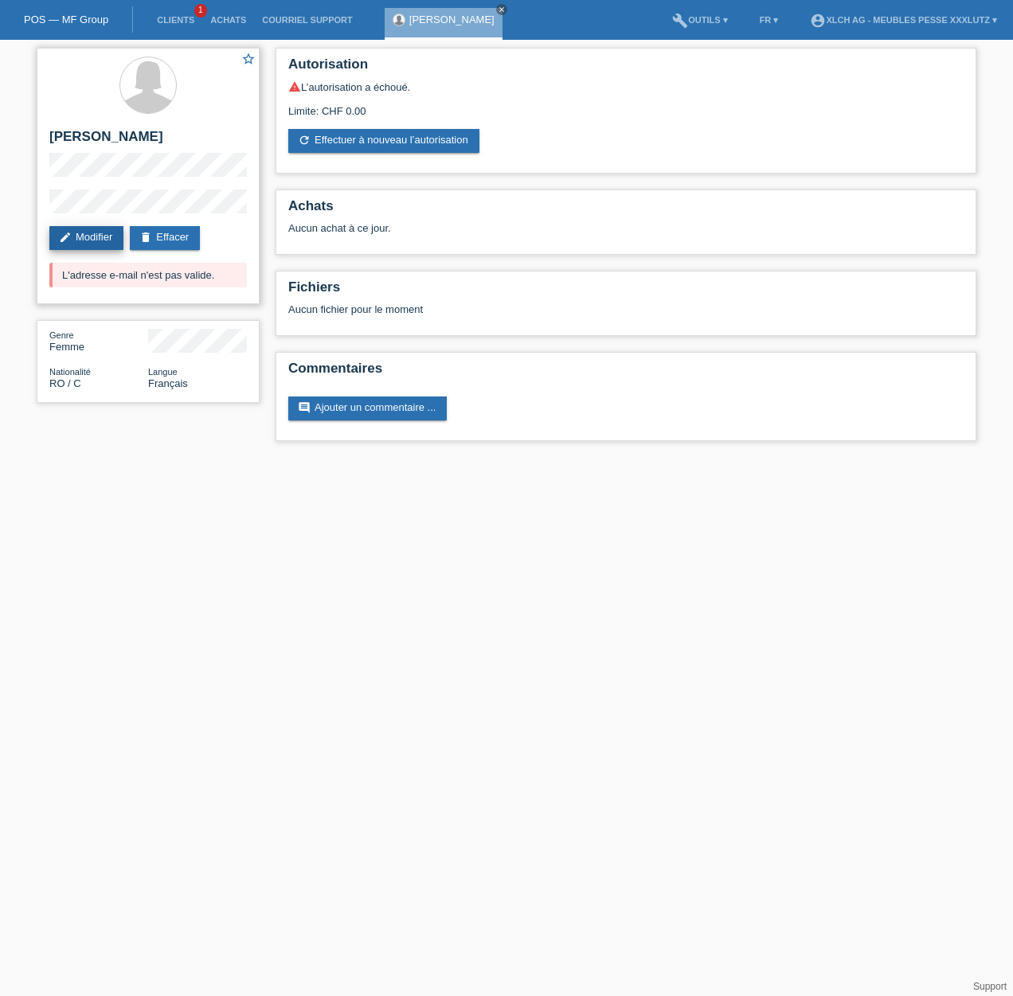
click at [82, 233] on link "edit Modifier" at bounding box center [86, 238] width 74 height 24
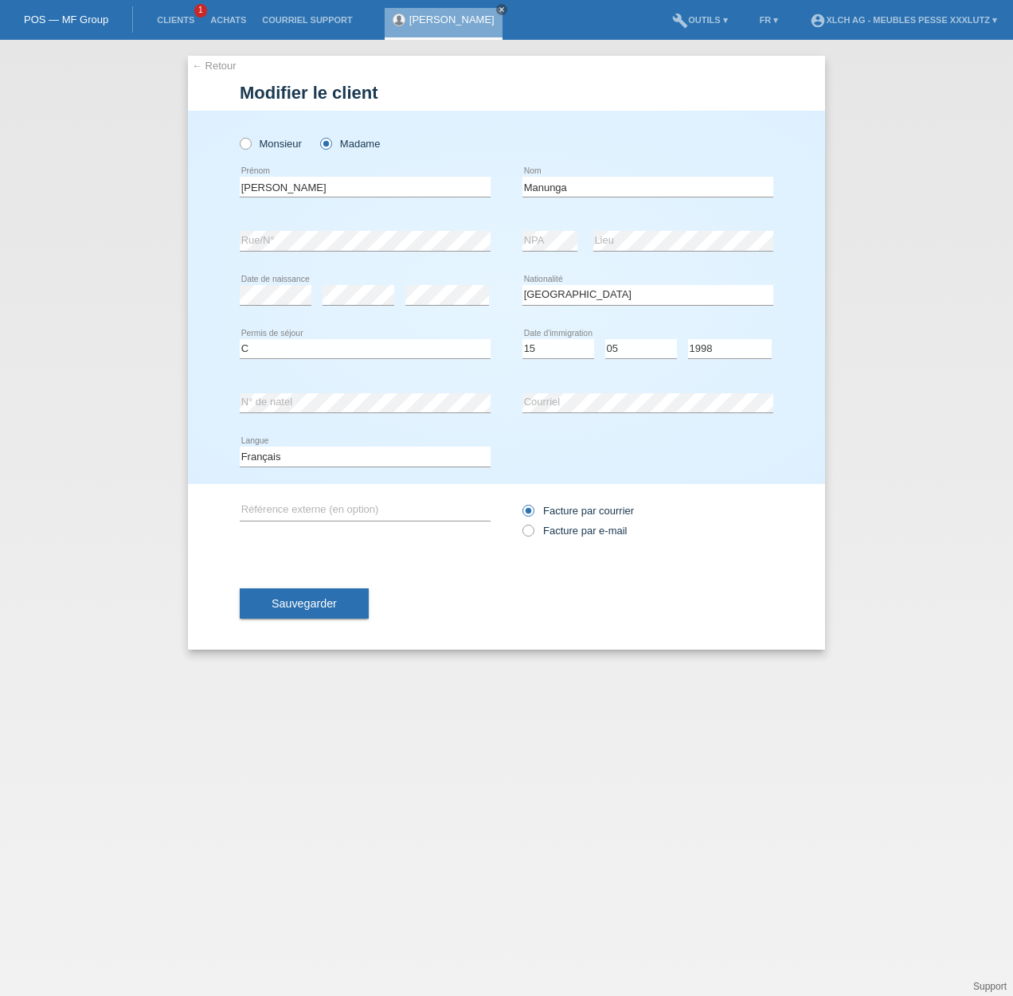
select select "RO"
select select "C"
select select "15"
select select "05"
select select "1998"
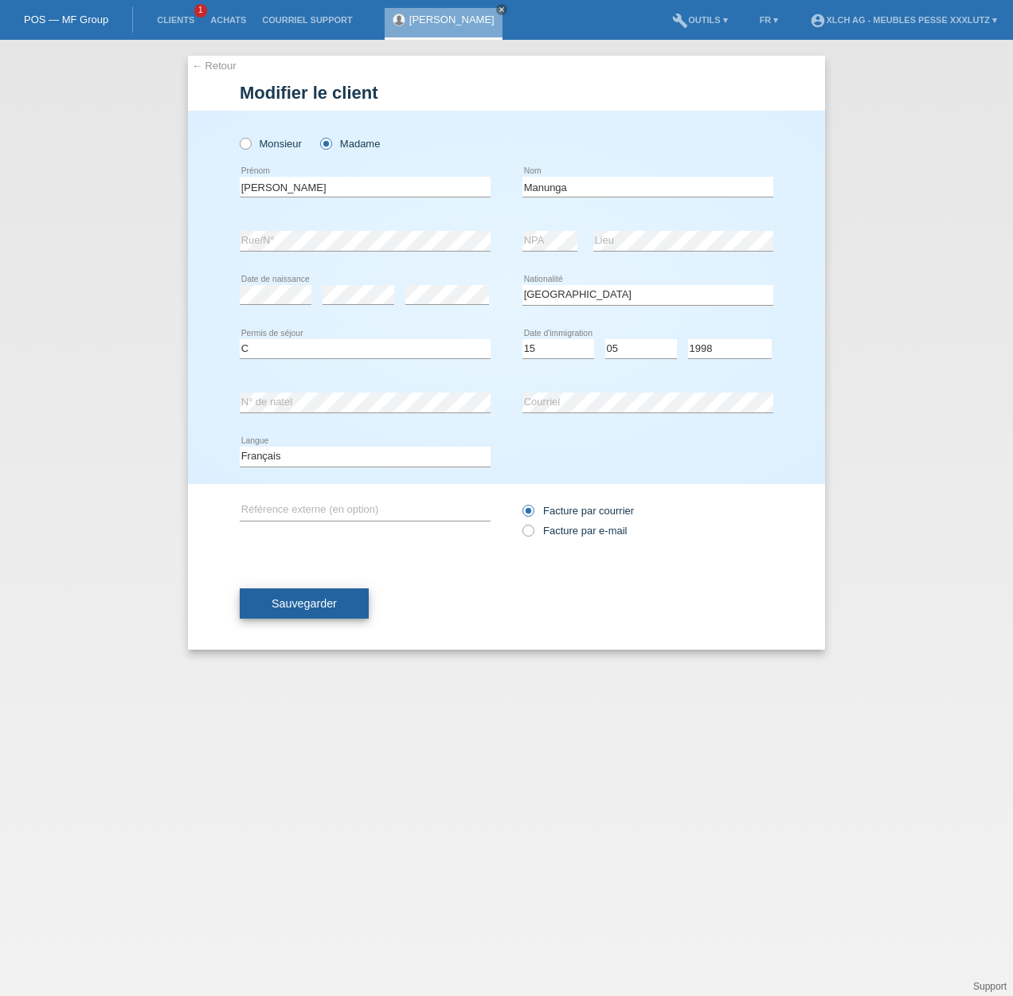
click at [277, 607] on span "Sauvegarder" at bounding box center [303, 603] width 65 height 13
